Goal: Transaction & Acquisition: Obtain resource

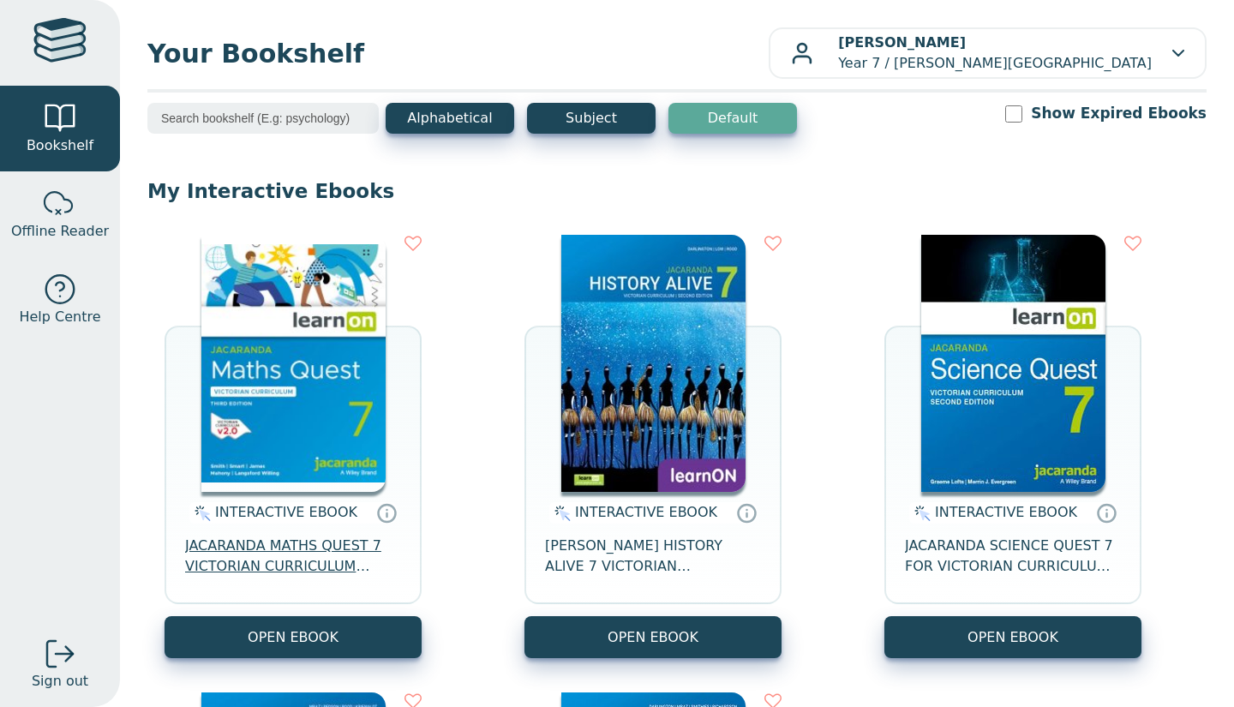
click at [253, 568] on span "JACARANDA MATHS QUEST 7 VICTORIAN CURRICULUM LEARNON EBOOK 3E" at bounding box center [293, 556] width 216 height 41
click at [282, 558] on span "JACARANDA MATHS QUEST 7 VICTORIAN CURRICULUM LEARNON EBOOK 3E" at bounding box center [293, 556] width 216 height 41
